Goal: Navigation & Orientation: Find specific page/section

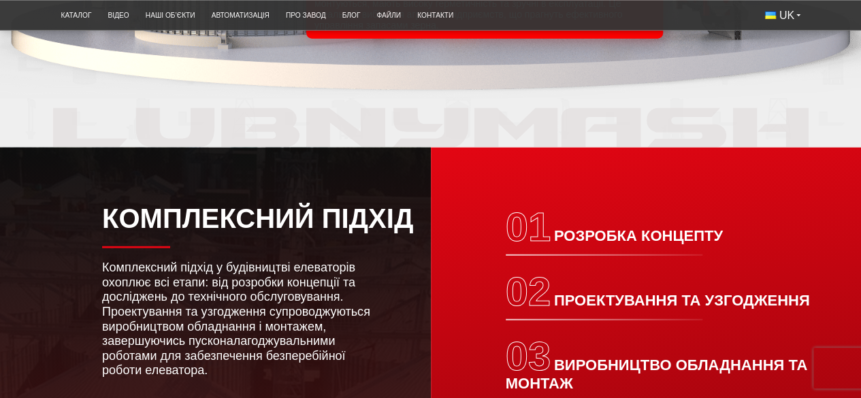
scroll to position [1565, 0]
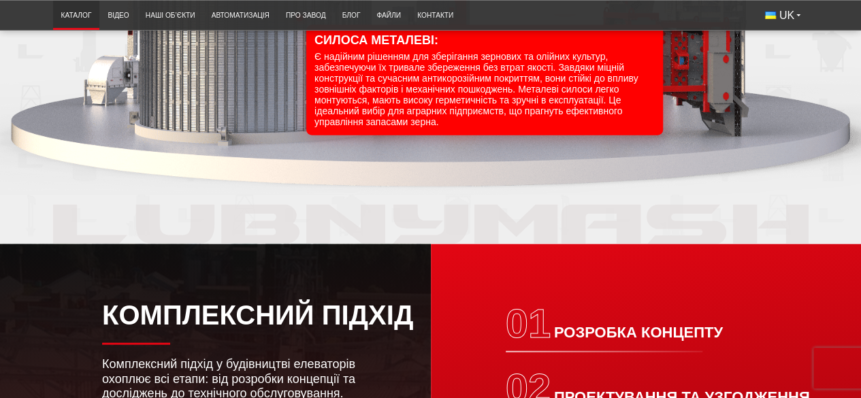
click at [91, 16] on link "Каталог" at bounding box center [76, 15] width 47 height 22
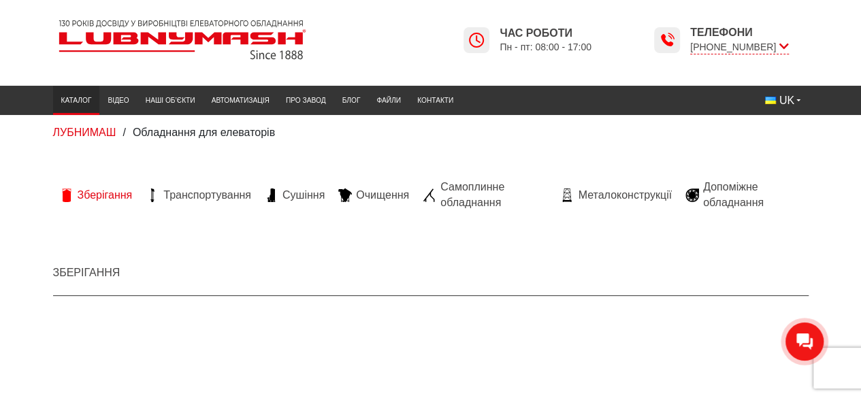
click at [117, 193] on span "Зберігання" at bounding box center [105, 195] width 55 height 15
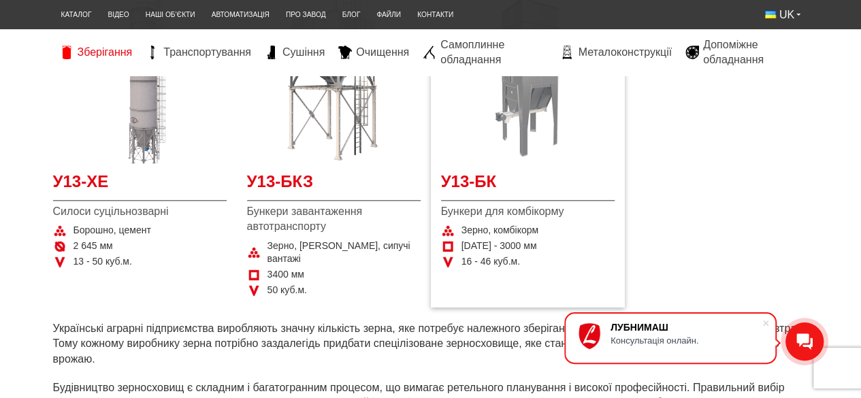
scroll to position [680, 0]
